Goal: Task Accomplishment & Management: Use online tool/utility

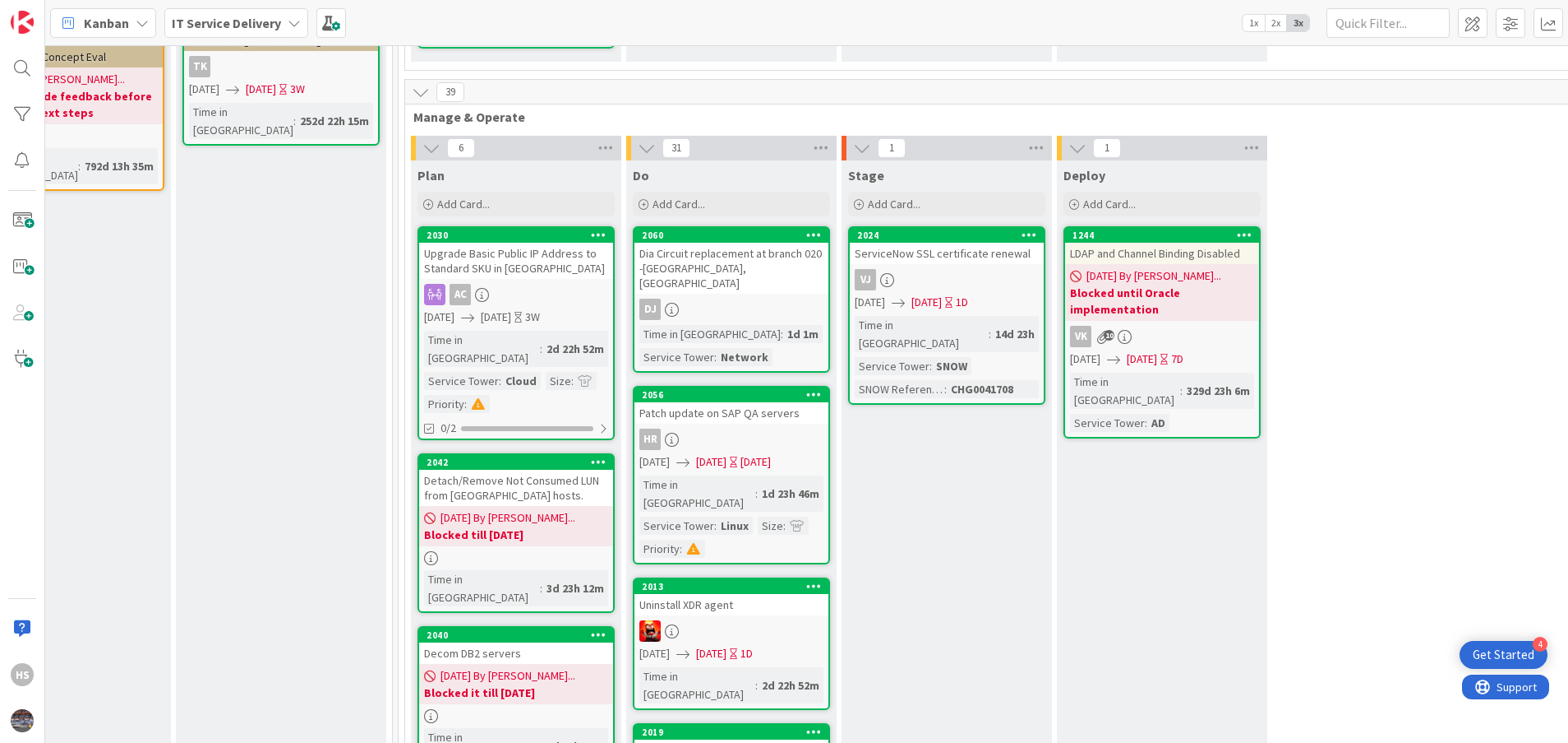
scroll to position [452, 743]
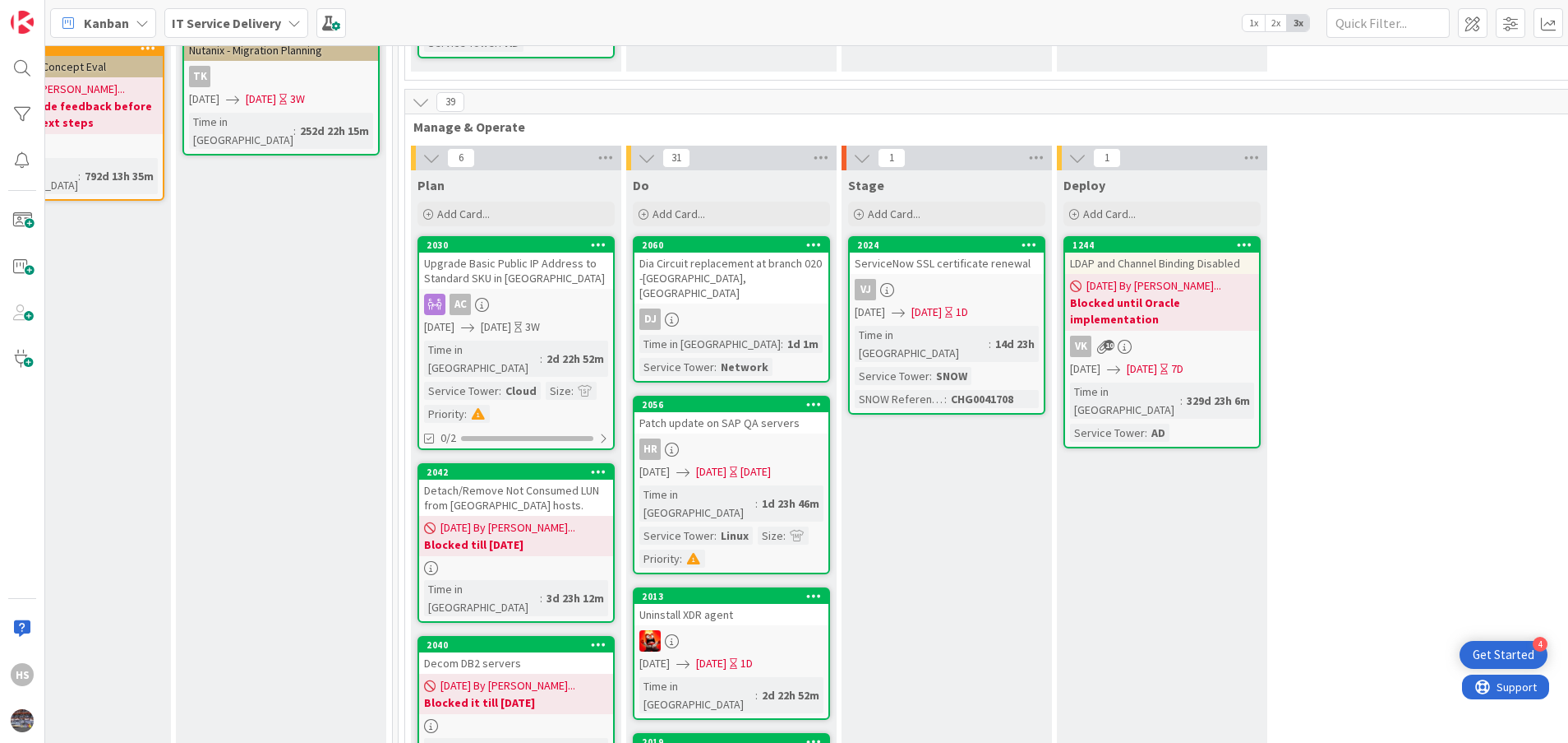
click at [718, 308] on div "DJ" at bounding box center [731, 319] width 194 height 21
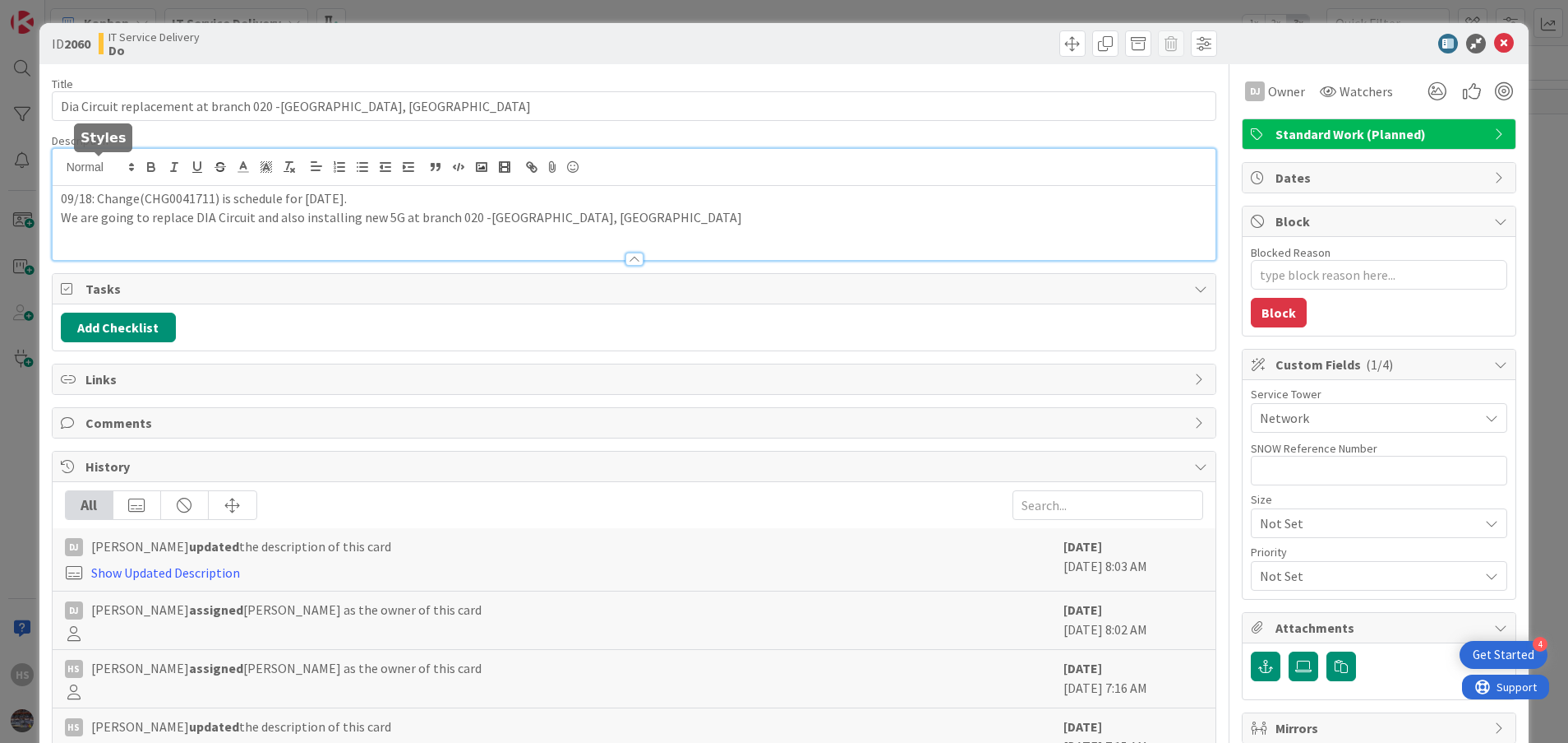
click at [60, 158] on div "09/18: Change(CHG0041711) is schedule for [DATE]. We are going to replace DIA C…" at bounding box center [635, 205] width 1164 height 111
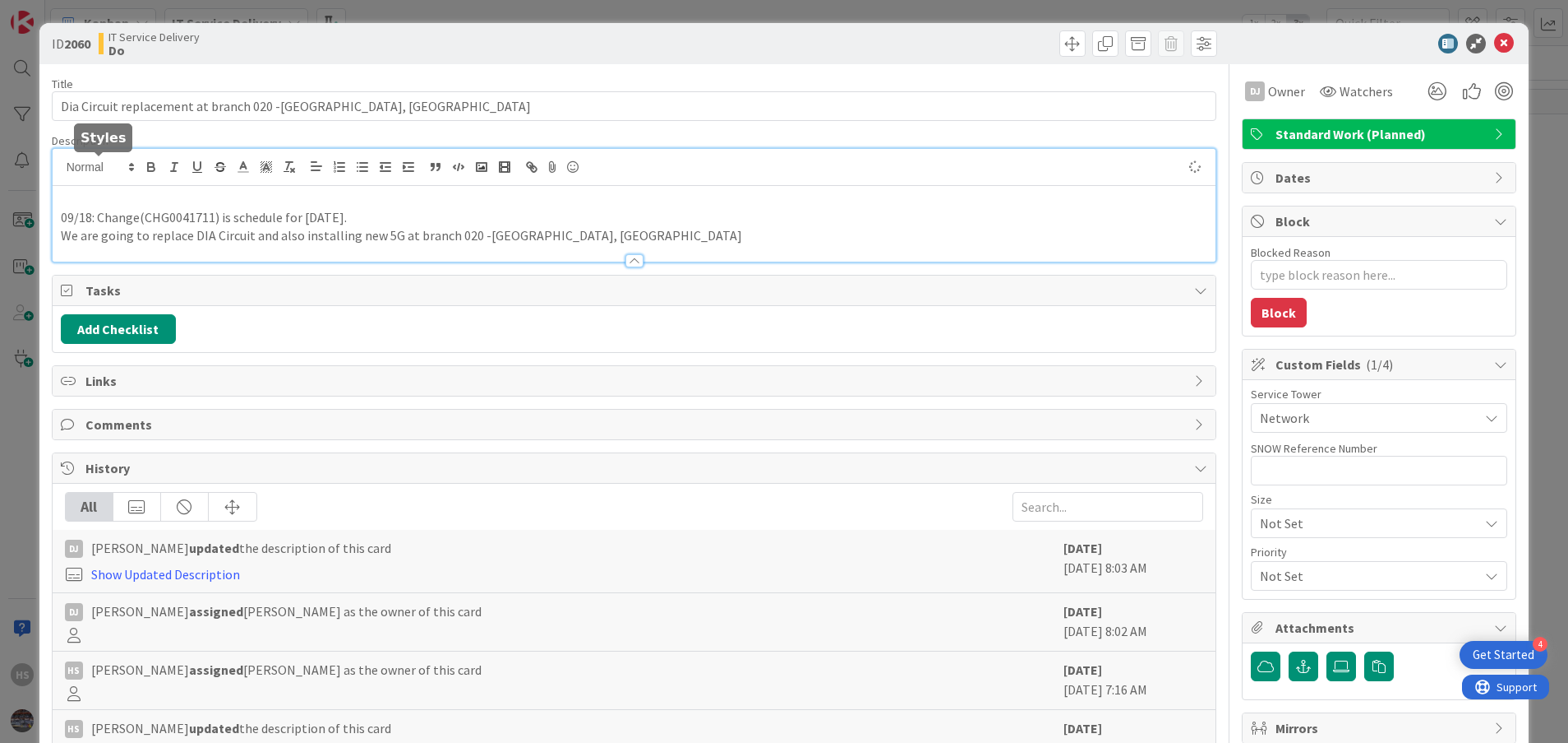
type textarea "x"
click at [1494, 47] on icon at bounding box center [1504, 43] width 19 height 19
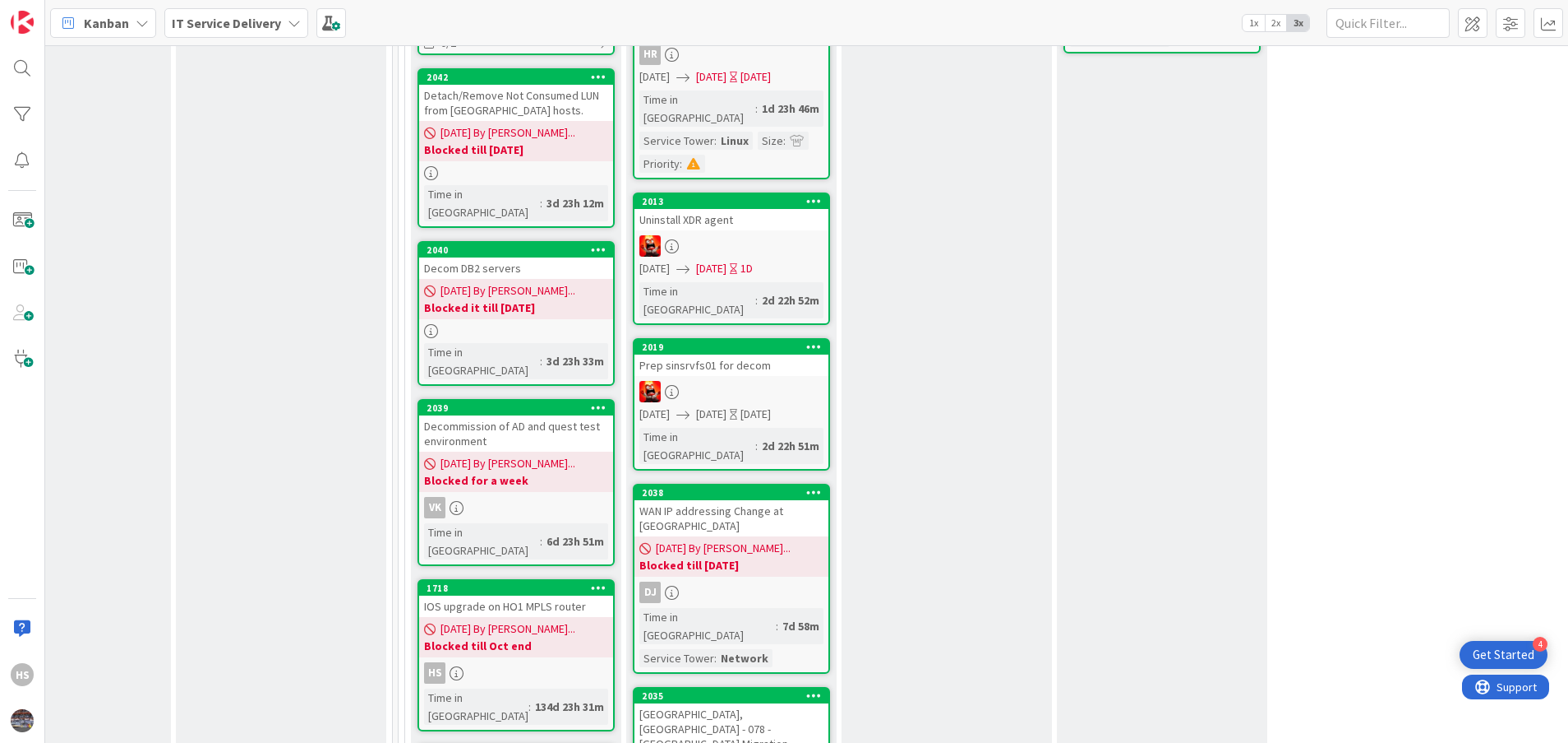
scroll to position [923, 743]
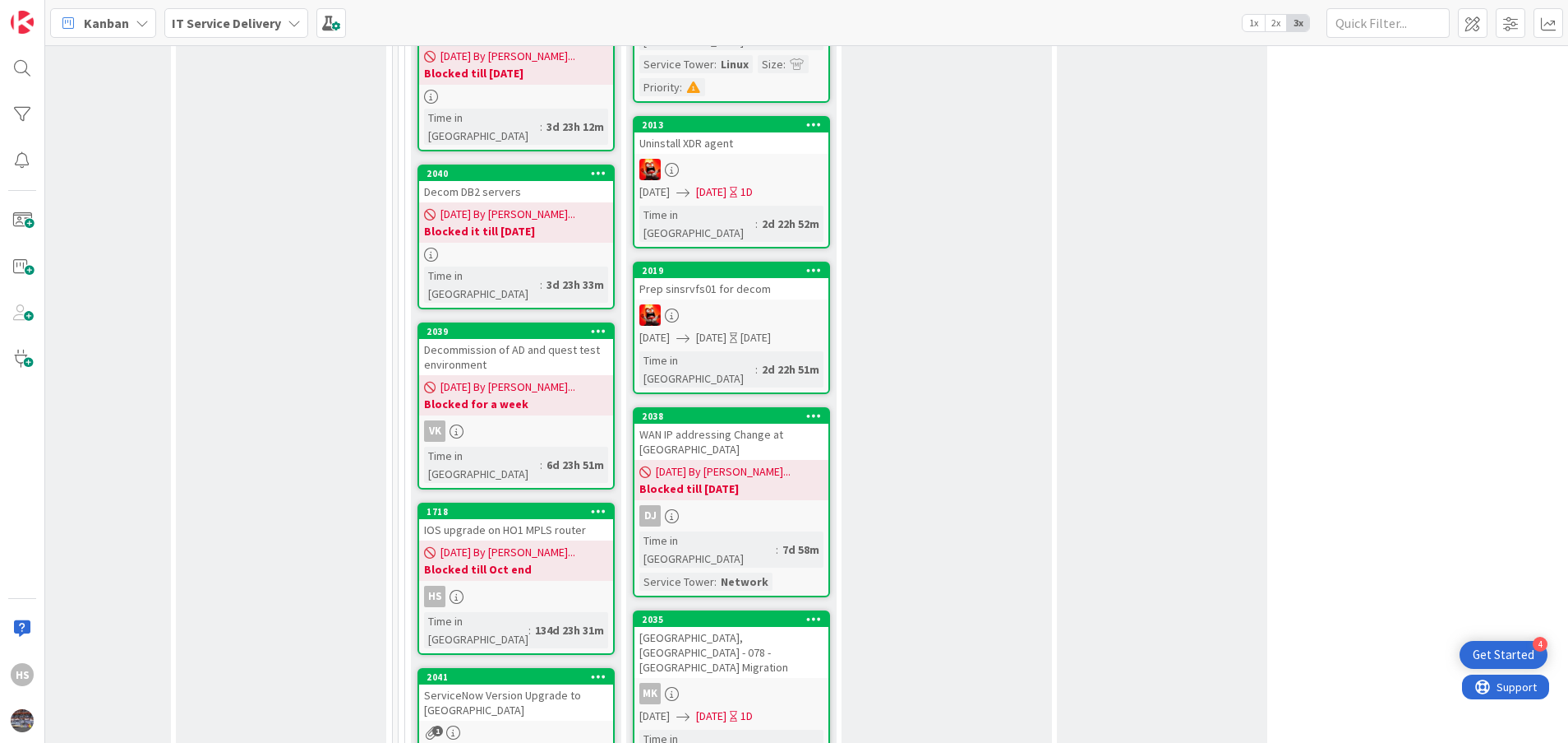
click at [750, 424] on div "WAN IP addressing Change at [GEOGRAPHIC_DATA]" at bounding box center [731, 441] width 194 height 36
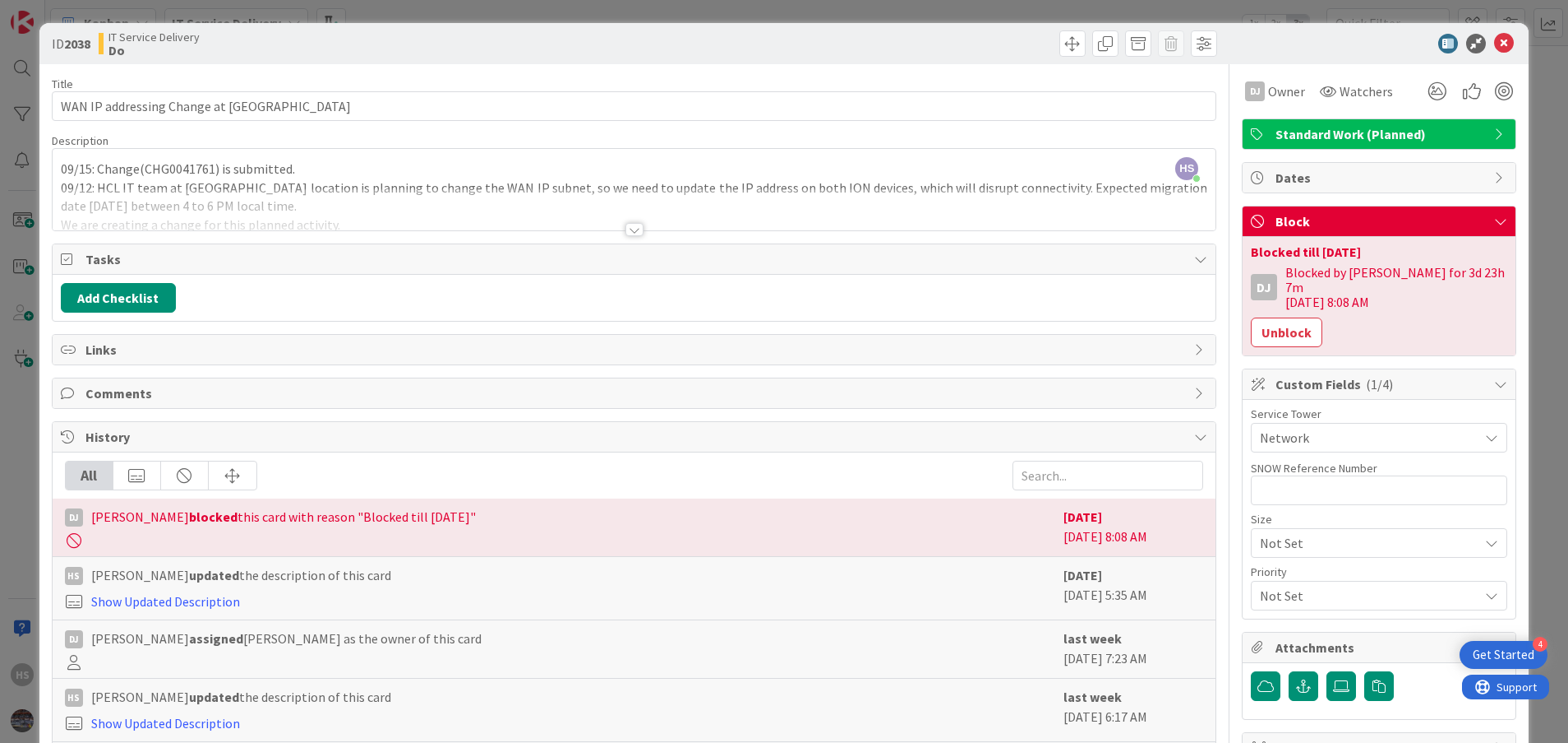
click at [625, 232] on div at bounding box center [634, 229] width 19 height 13
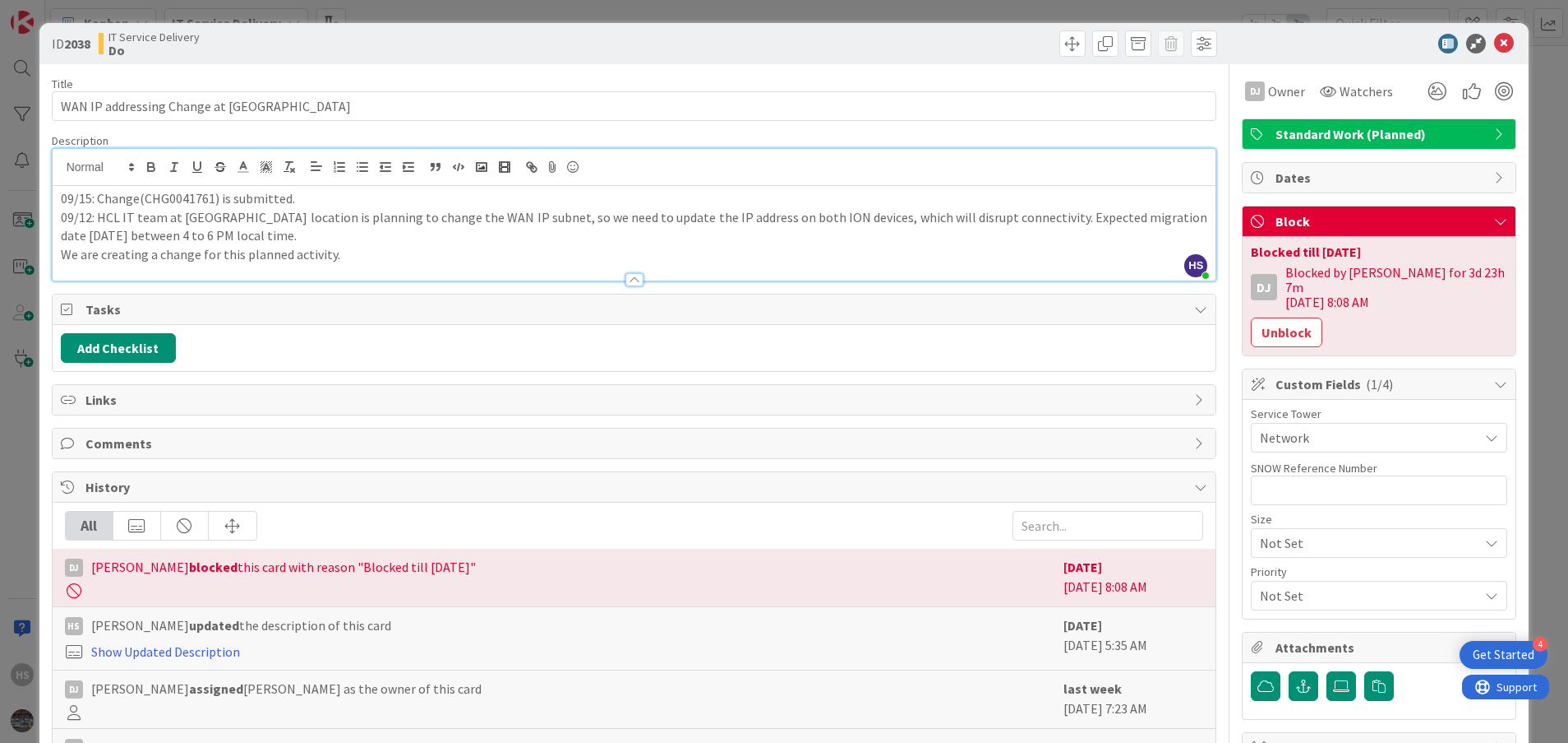
click at [62, 199] on p "09/15: Change(CHG0041761) is submitted." at bounding box center [634, 198] width 1147 height 19
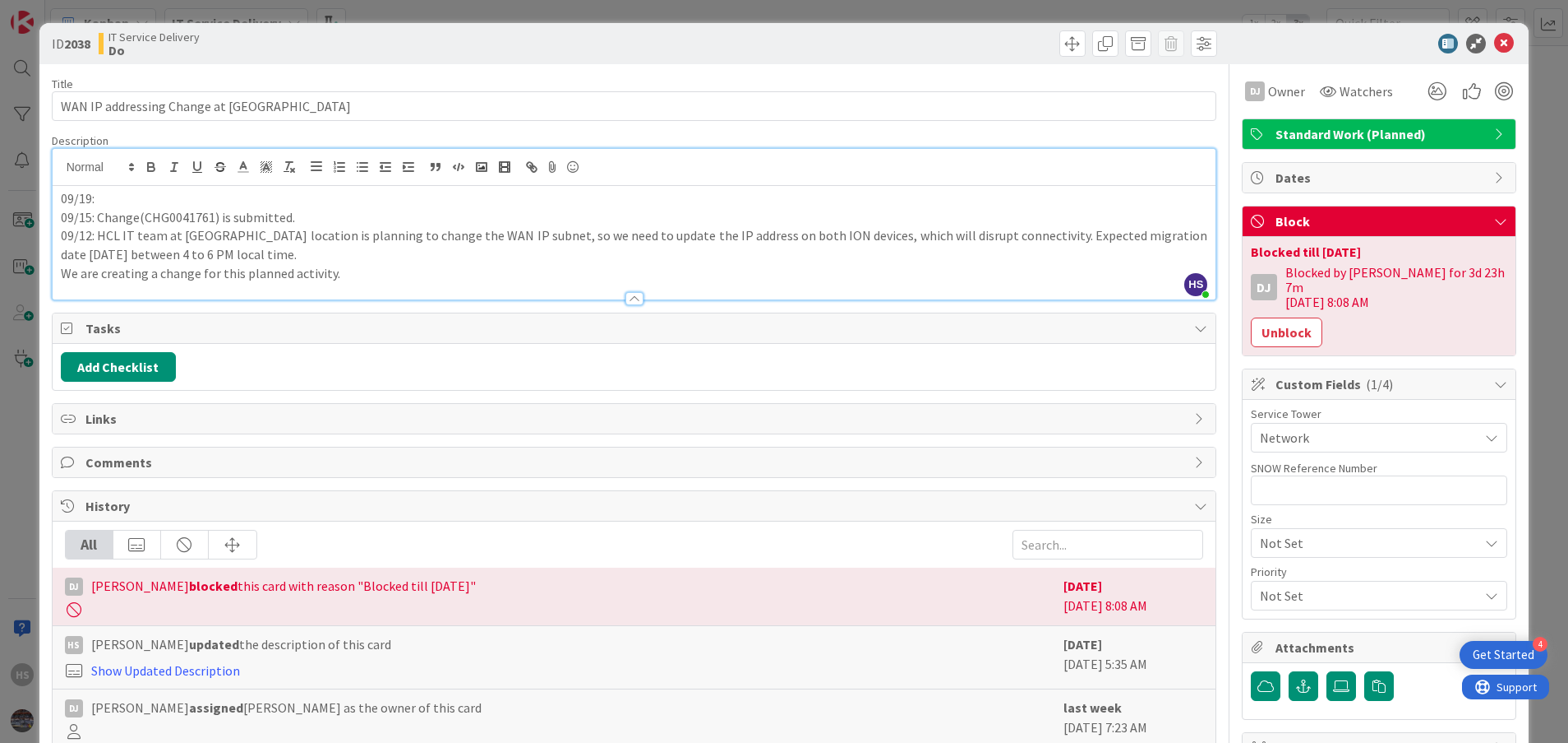
click at [117, 206] on p "09/19:" at bounding box center [634, 198] width 1147 height 19
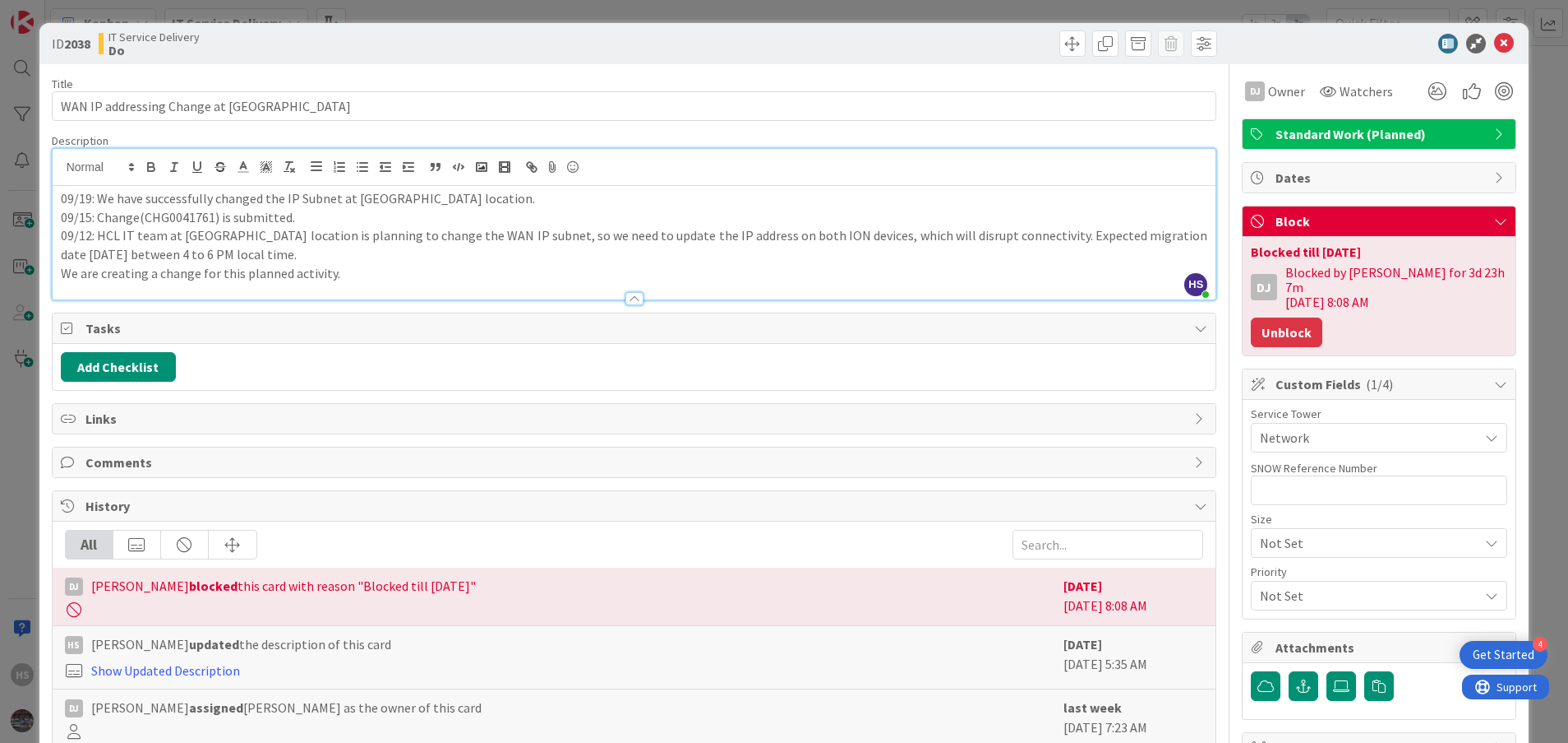
click at [1271, 331] on button "Unblock" at bounding box center [1286, 333] width 71 height 30
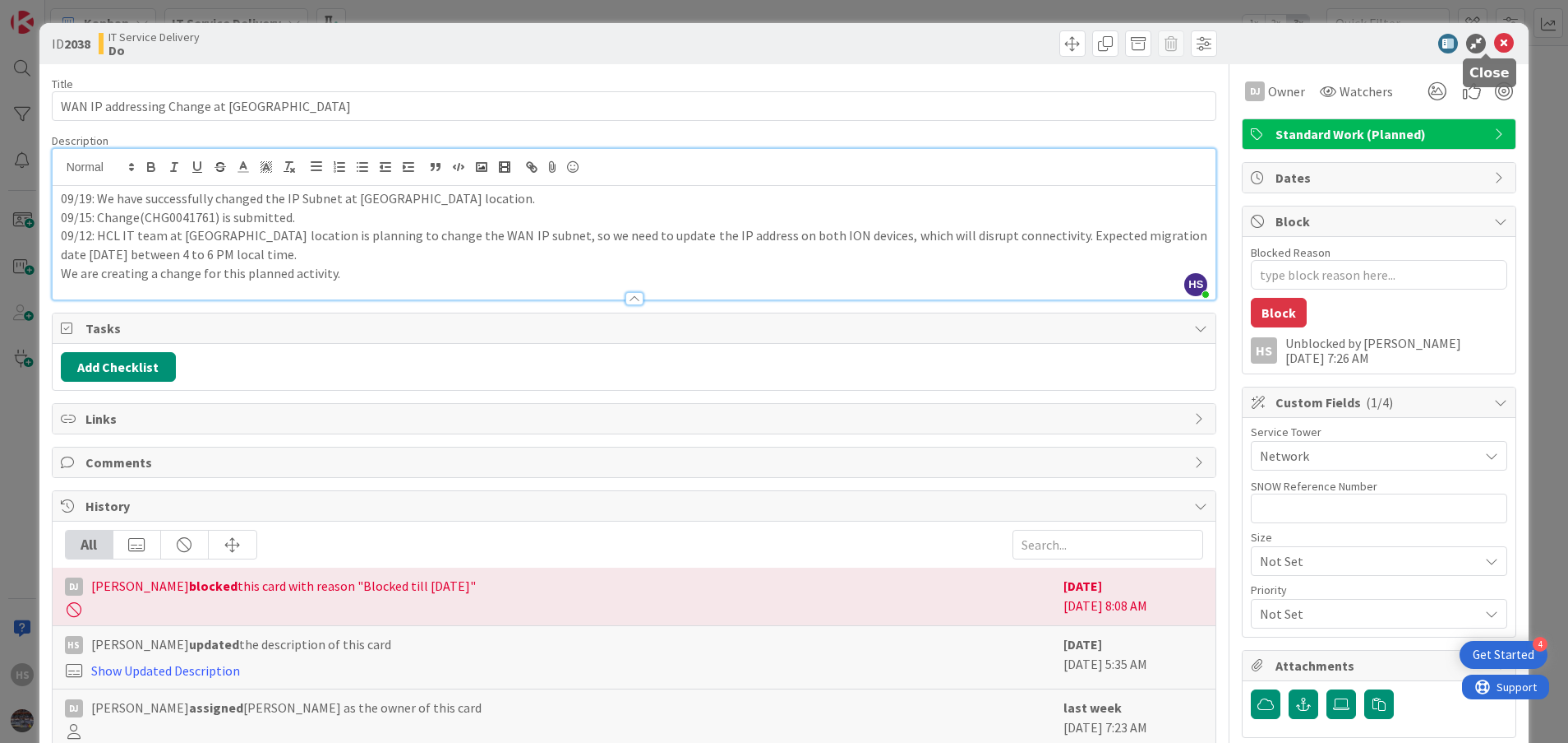
click at [1494, 41] on icon at bounding box center [1504, 43] width 19 height 19
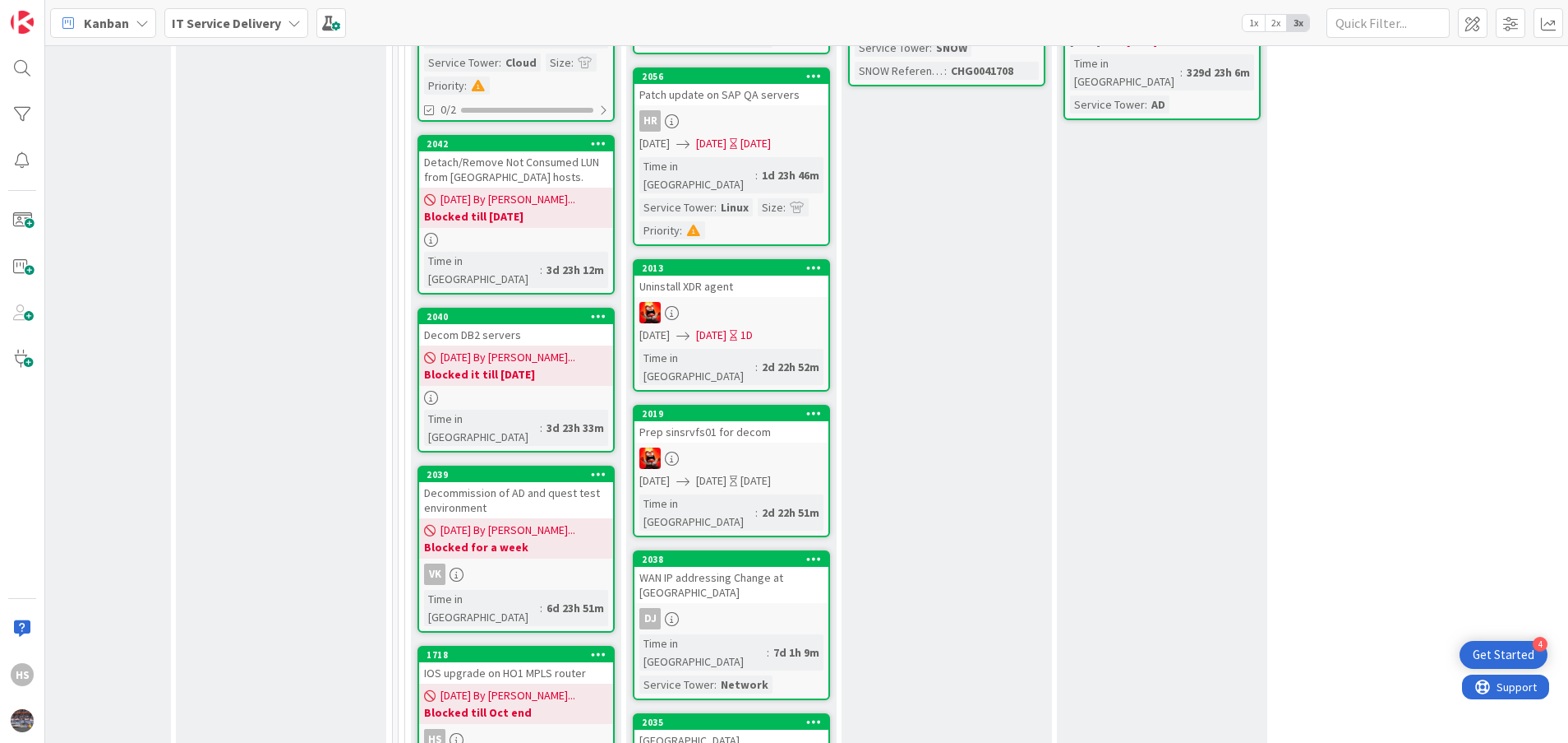
scroll to position [827, 743]
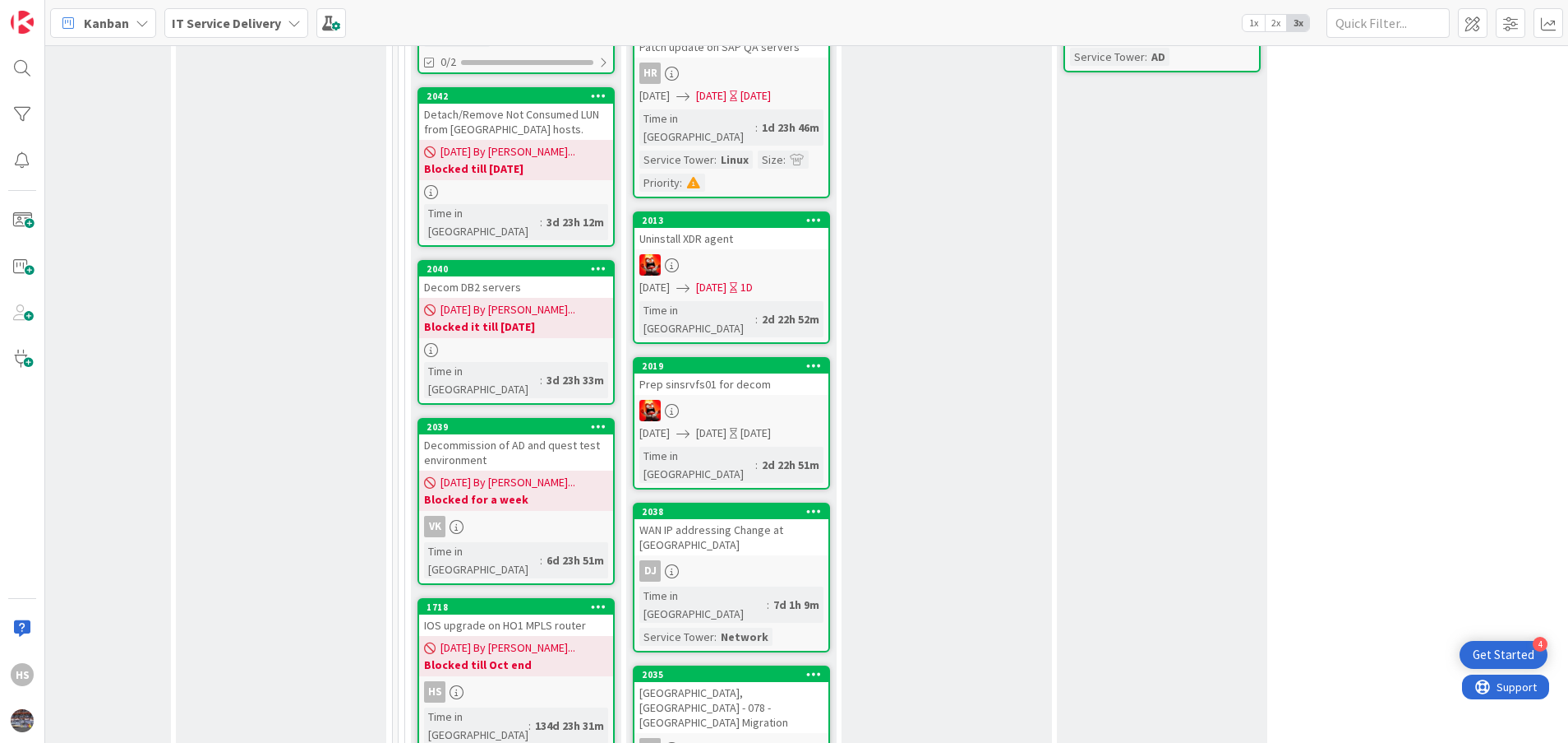
click at [743, 519] on div "WAN IP addressing Change at [GEOGRAPHIC_DATA]" at bounding box center [731, 537] width 194 height 36
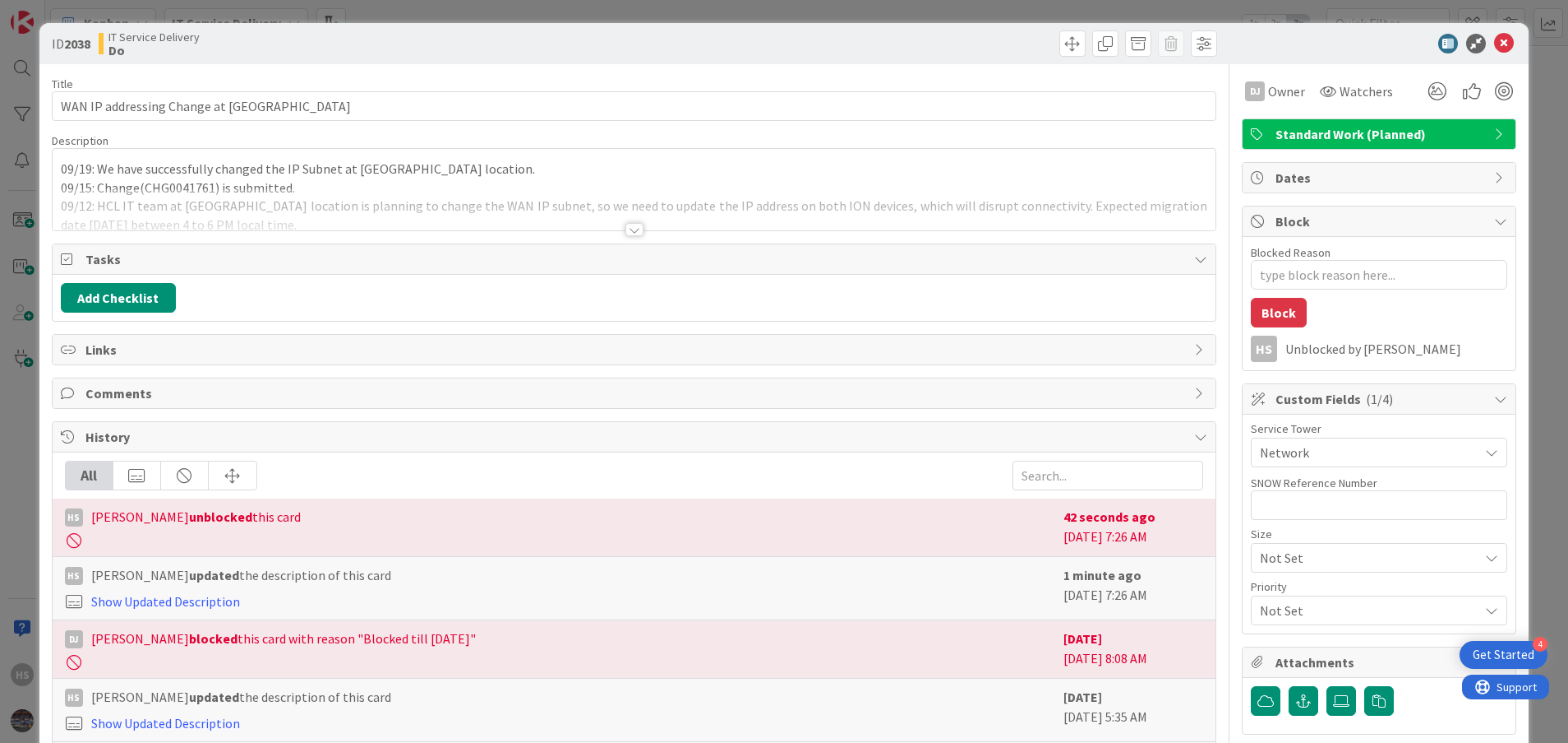
type textarea "x"
click at [629, 223] on div at bounding box center [634, 229] width 19 height 13
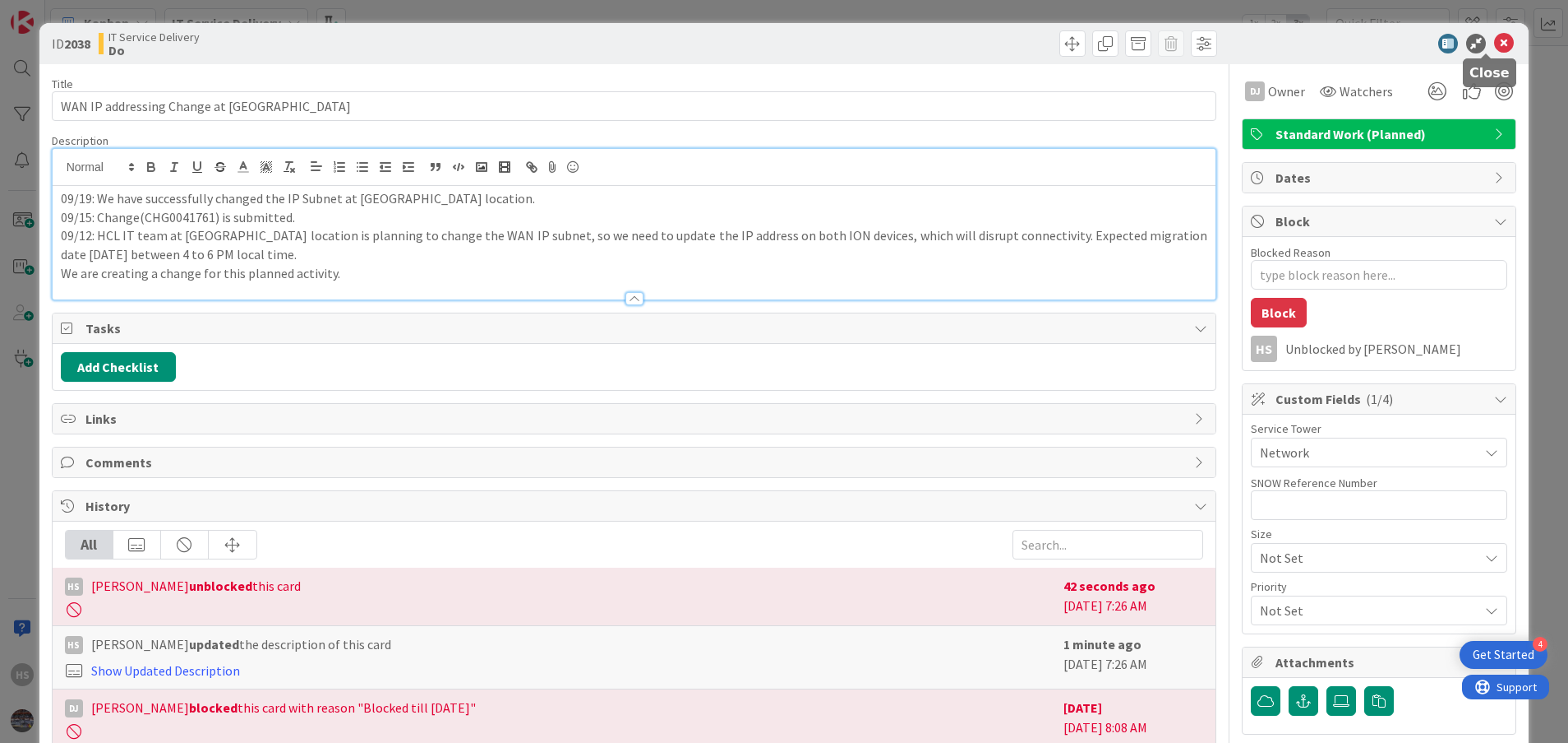
click at [1494, 38] on icon at bounding box center [1504, 43] width 19 height 19
